Goal: Find specific page/section: Find specific page/section

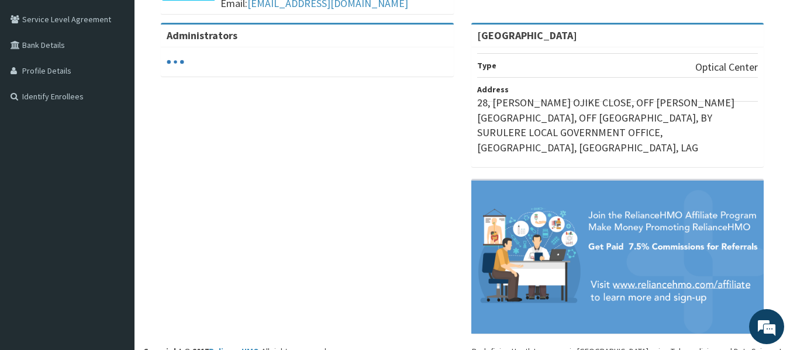
scroll to position [237, 0]
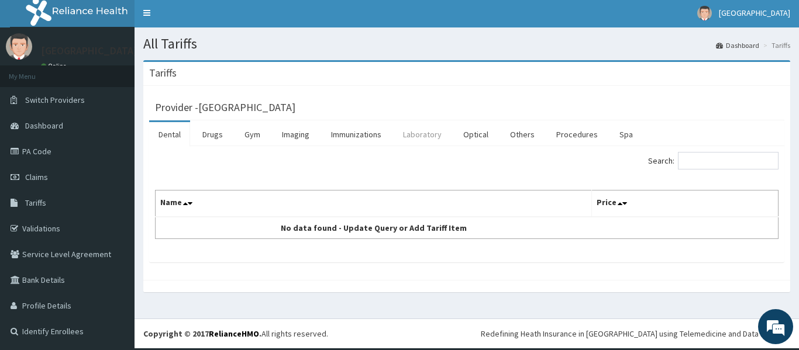
click at [431, 141] on link "Laboratory" at bounding box center [421, 134] width 57 height 25
click at [468, 133] on link "Optical" at bounding box center [476, 134] width 44 height 25
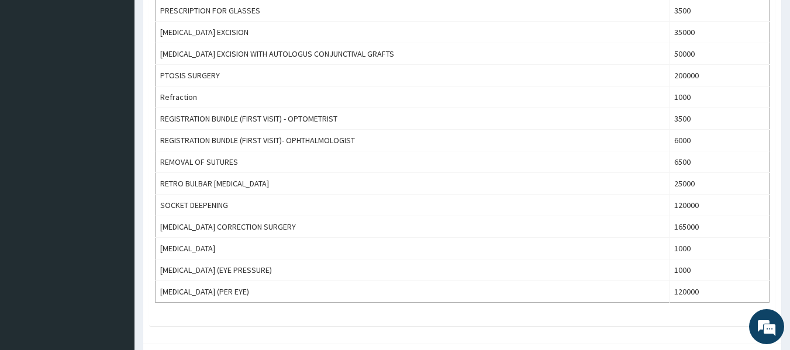
scroll to position [816, 0]
